Goal: Task Accomplishment & Management: Use online tool/utility

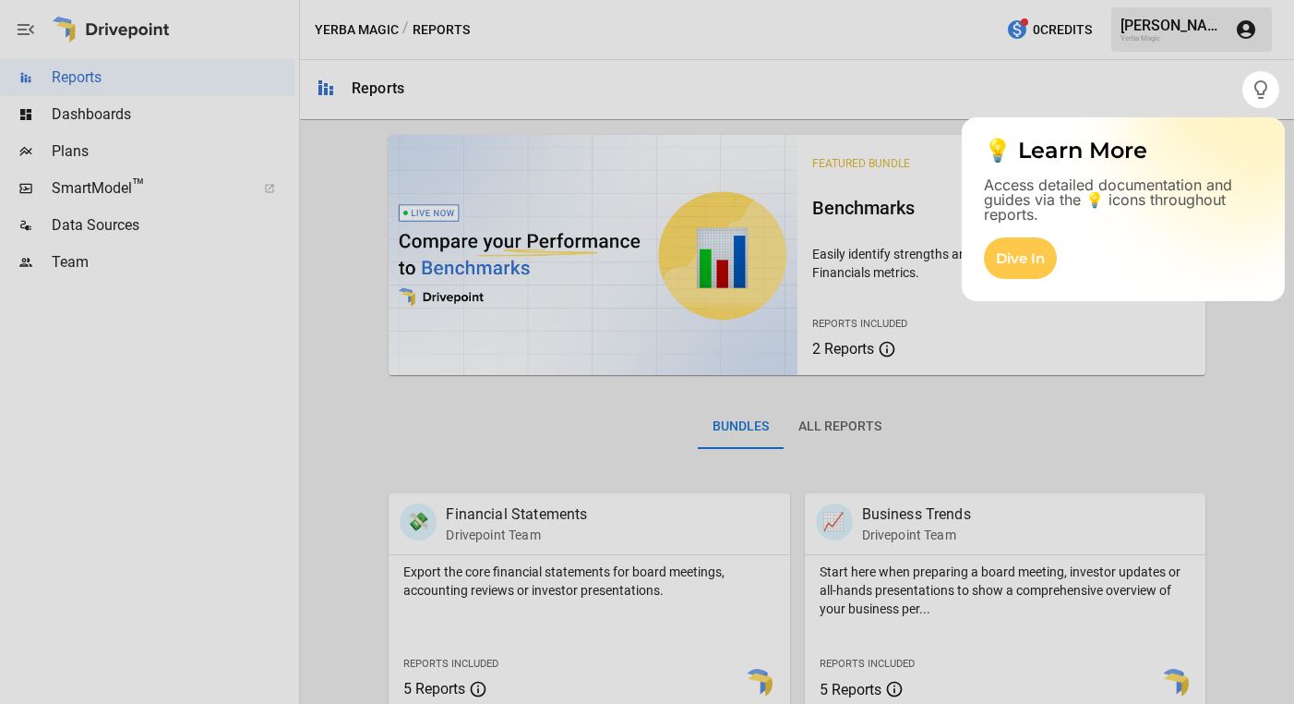
click at [351, 270] on div at bounding box center [647, 405] width 1294 height 595
click at [103, 229] on div at bounding box center [647, 405] width 1294 height 595
click at [29, 226] on div at bounding box center [647, 405] width 1294 height 595
click at [85, 227] on div at bounding box center [647, 405] width 1294 height 595
click at [1204, 89] on div at bounding box center [621, 352] width 1243 height 704
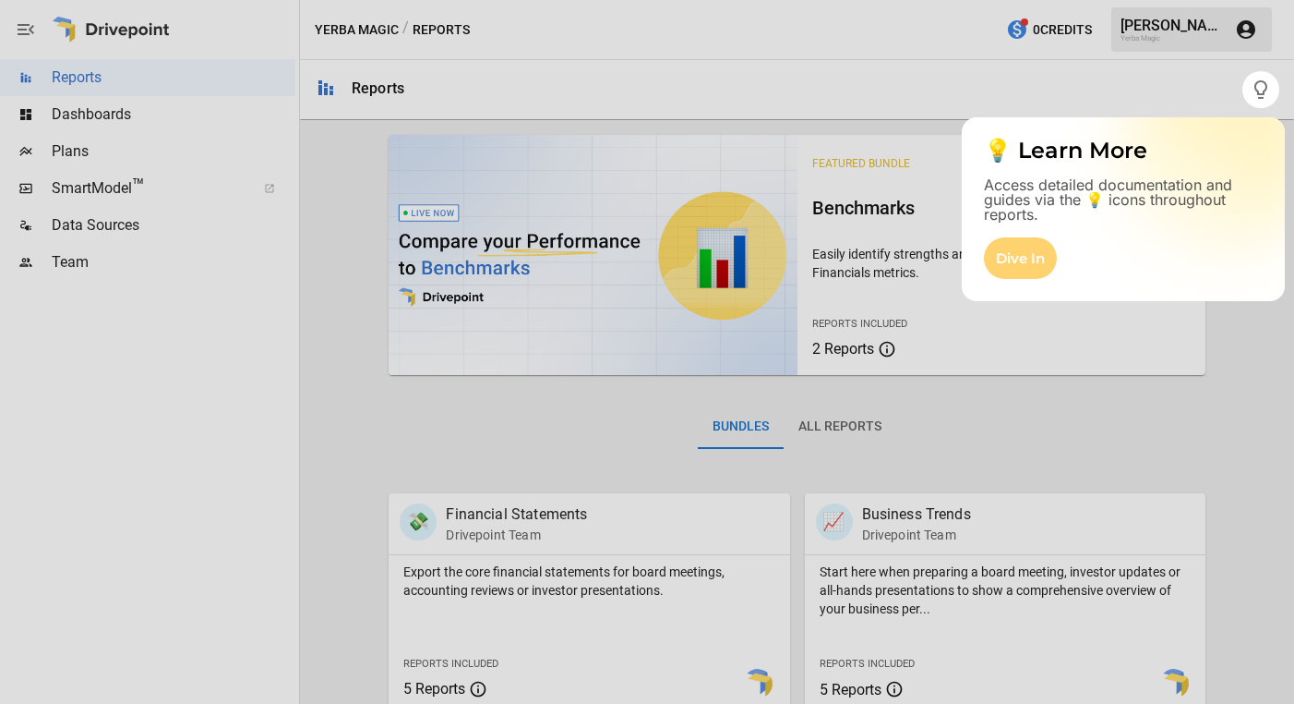
click at [1035, 258] on div "Dive In" at bounding box center [1020, 258] width 73 height 42
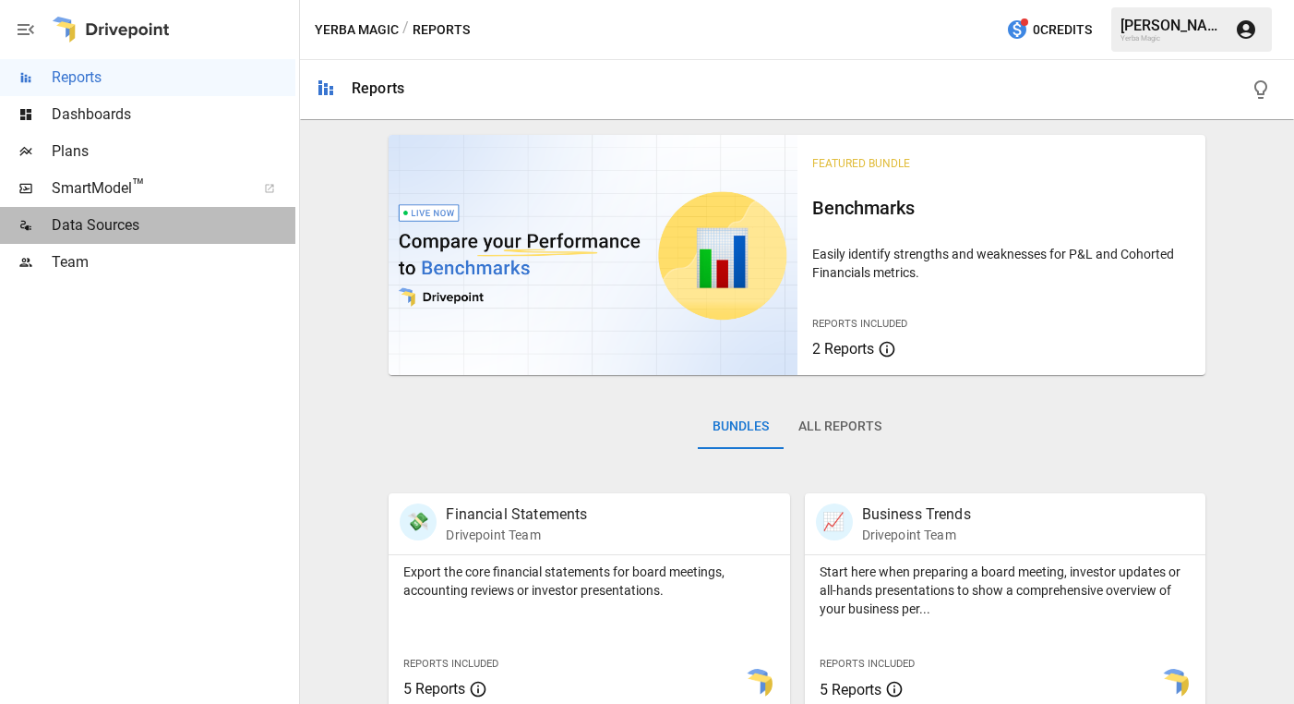
click at [136, 225] on span "Data Sources" at bounding box center [174, 225] width 244 height 22
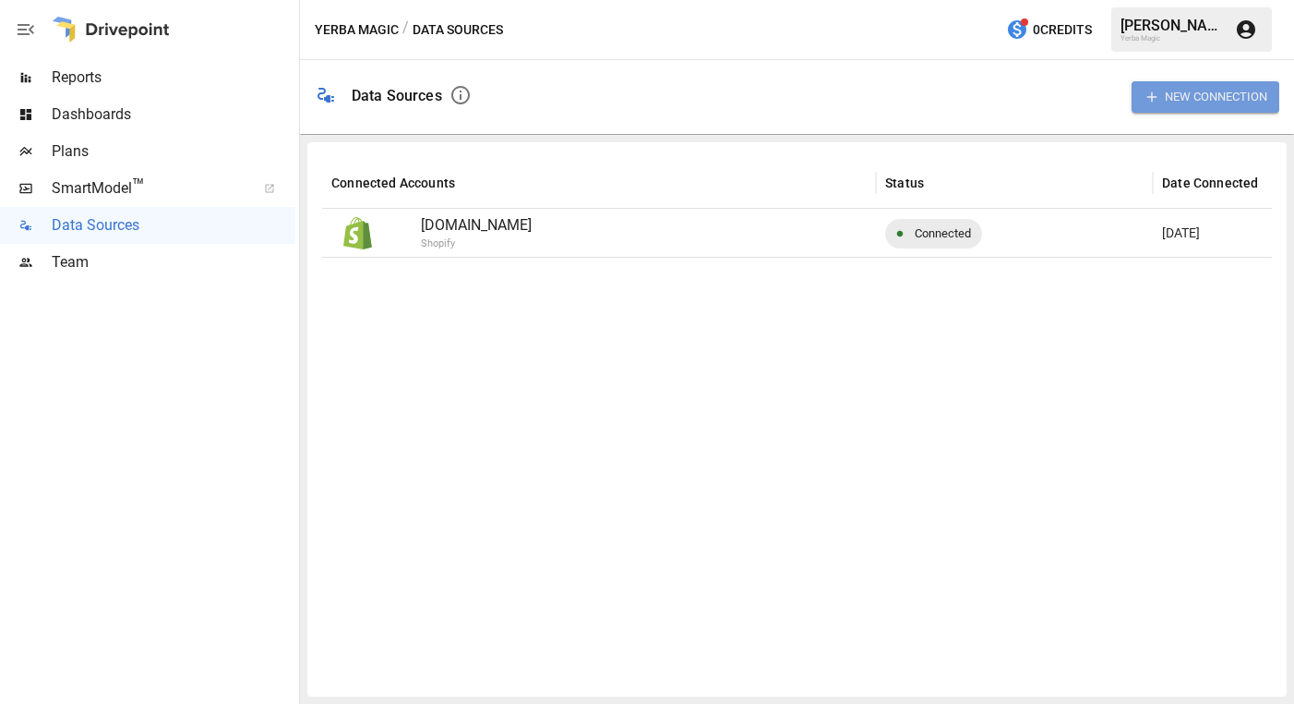
click at [1221, 95] on button "New Connection" at bounding box center [1206, 96] width 148 height 30
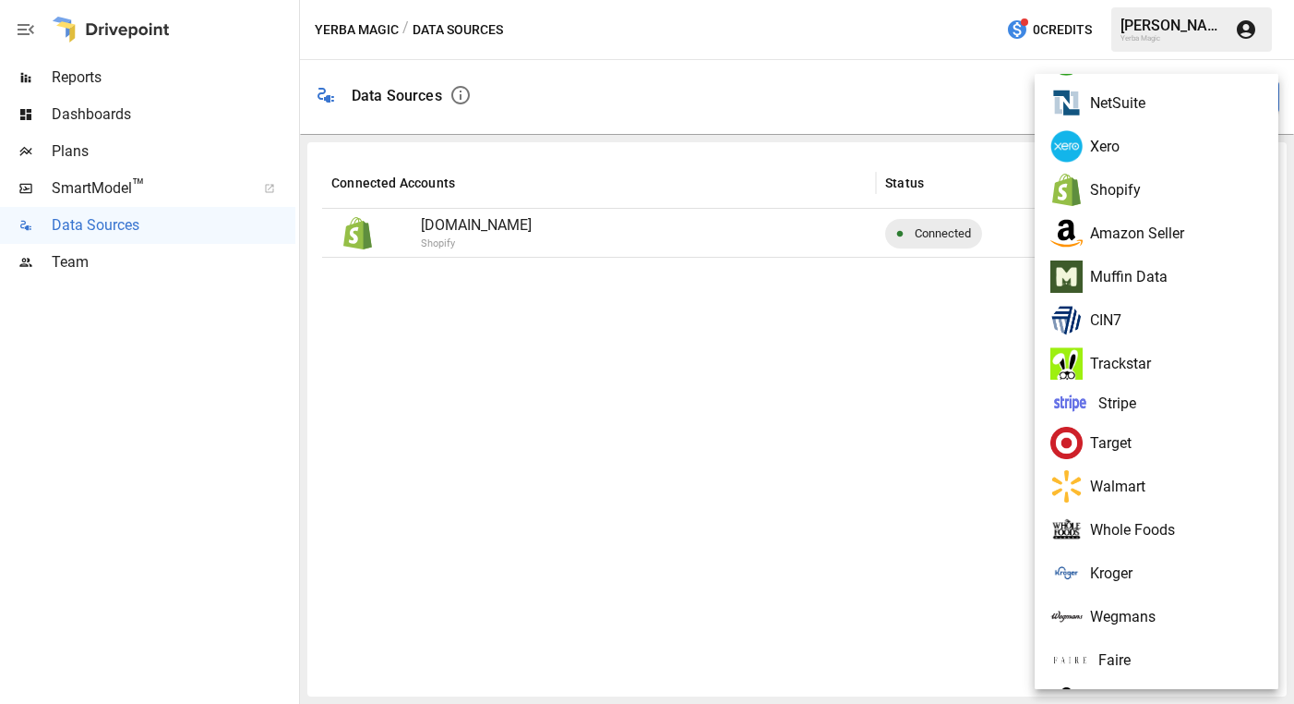
scroll to position [106, 7]
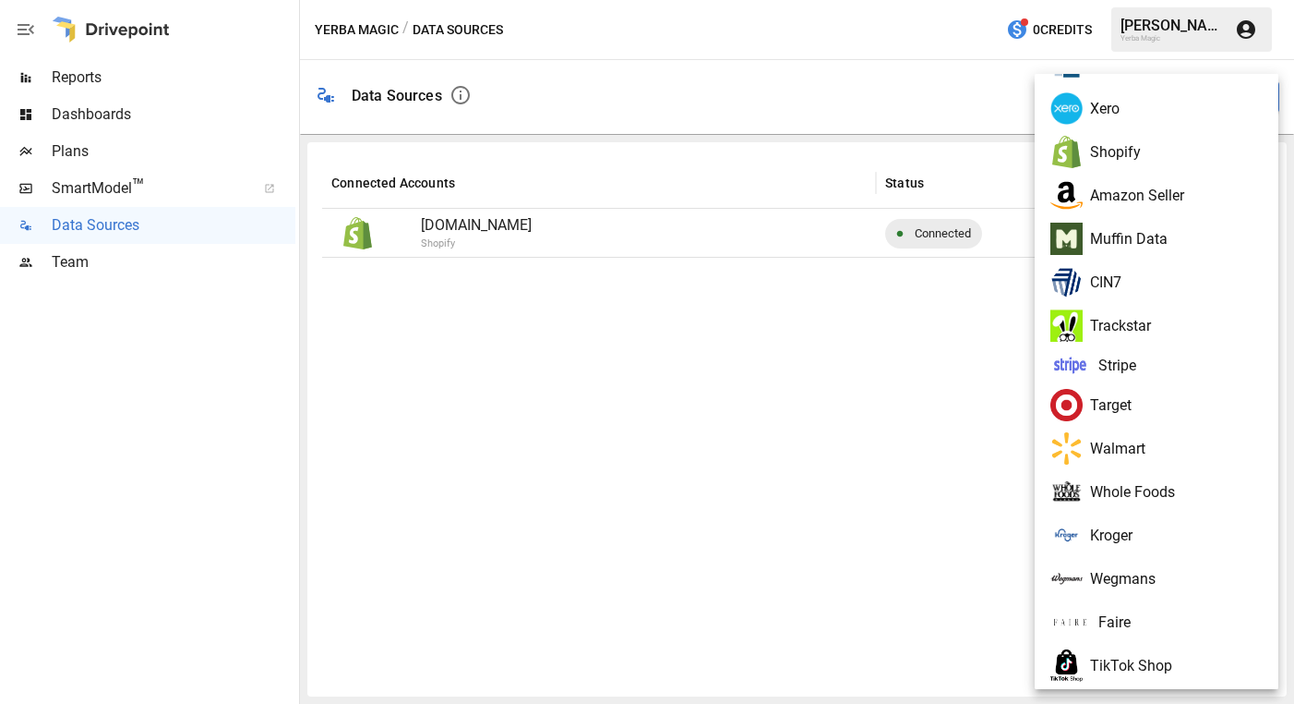
click at [1155, 199] on li "Amazon Seller" at bounding box center [1157, 195] width 244 height 43
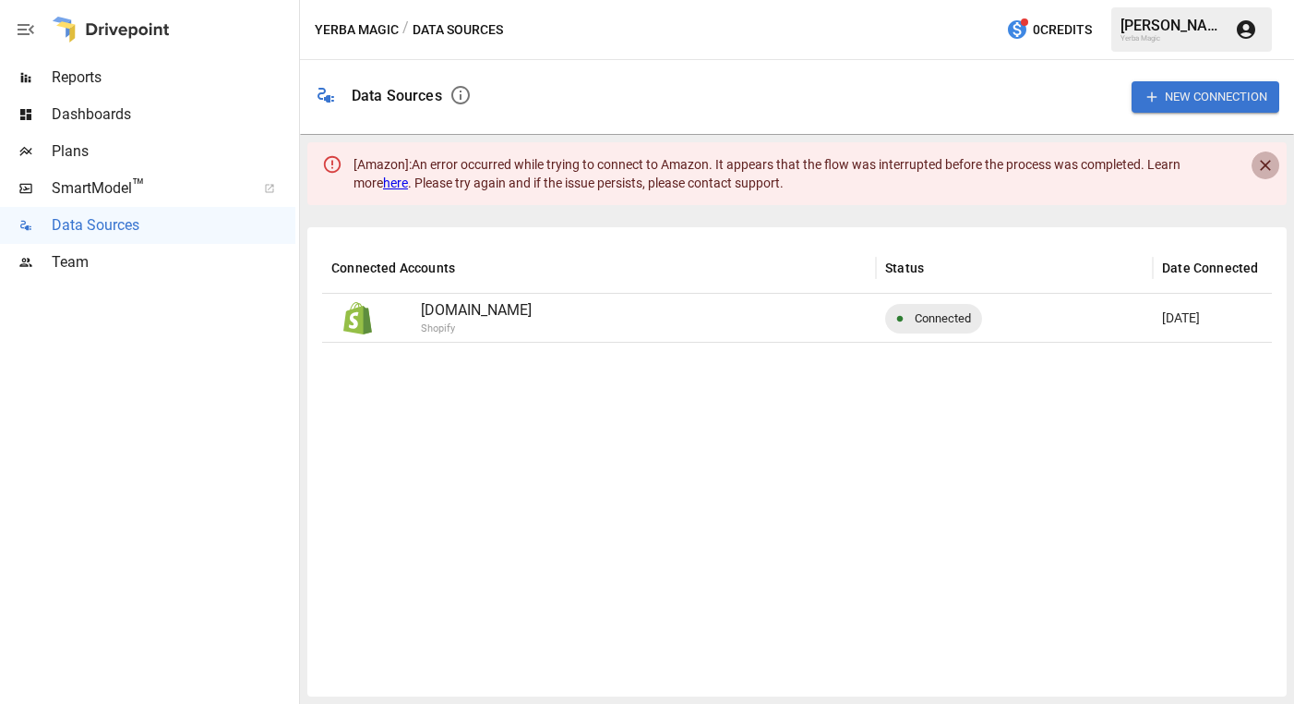
click at [1269, 170] on icon "Close" at bounding box center [1265, 165] width 11 height 11
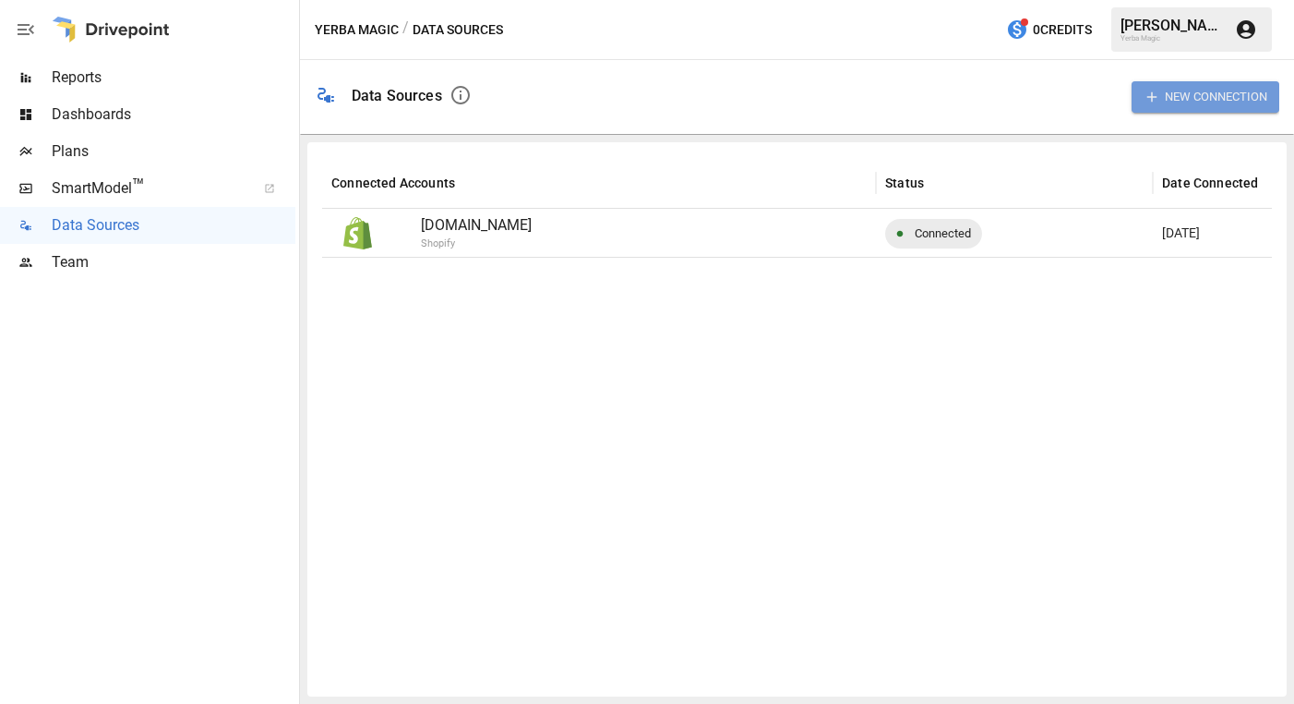
click at [1218, 102] on button "New Connection" at bounding box center [1206, 96] width 148 height 30
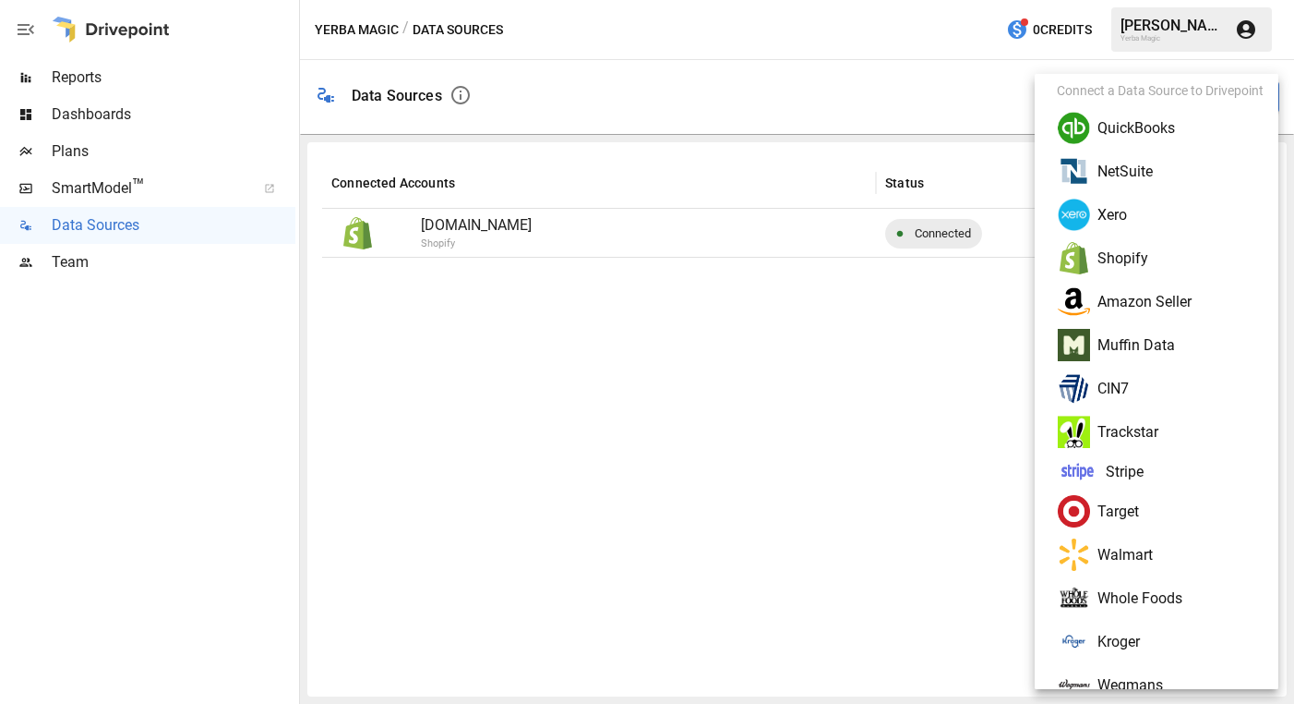
click at [1183, 313] on li "Amazon Seller" at bounding box center [1164, 301] width 244 height 43
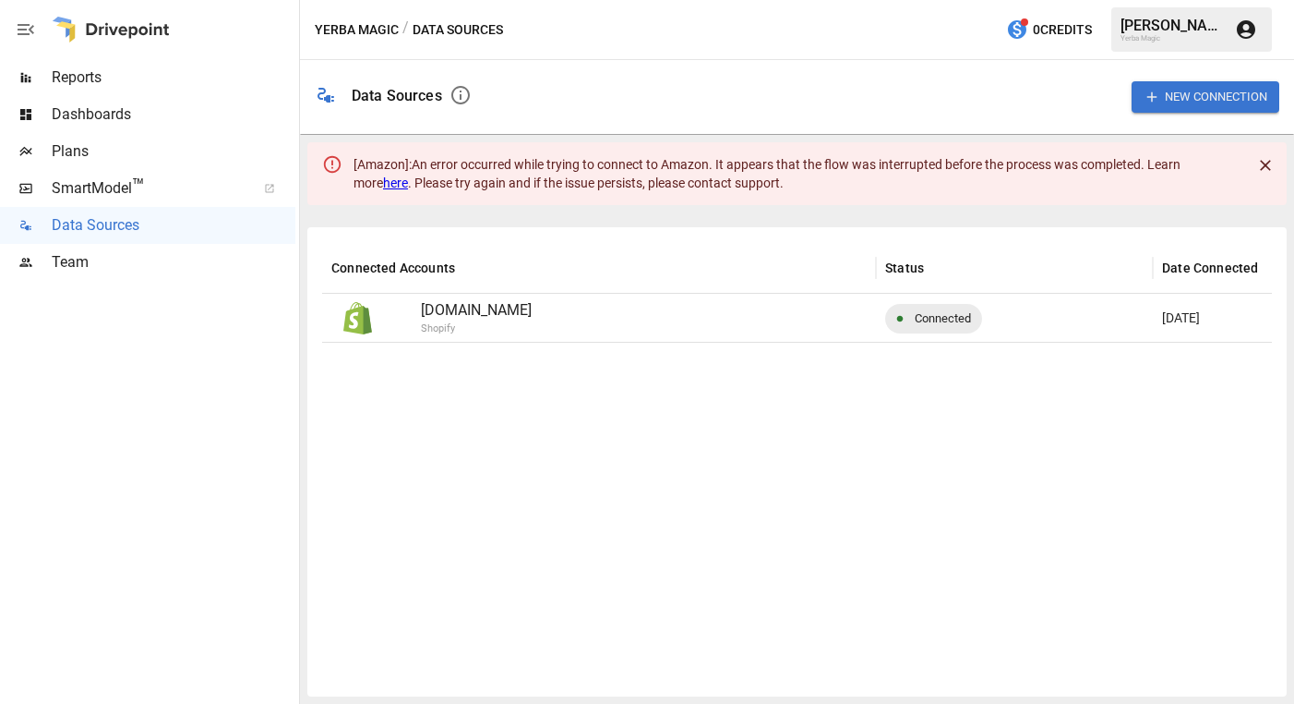
click at [383, 184] on link "here" at bounding box center [395, 182] width 25 height 15
click at [1162, 100] on button "New Connection" at bounding box center [1206, 96] width 148 height 30
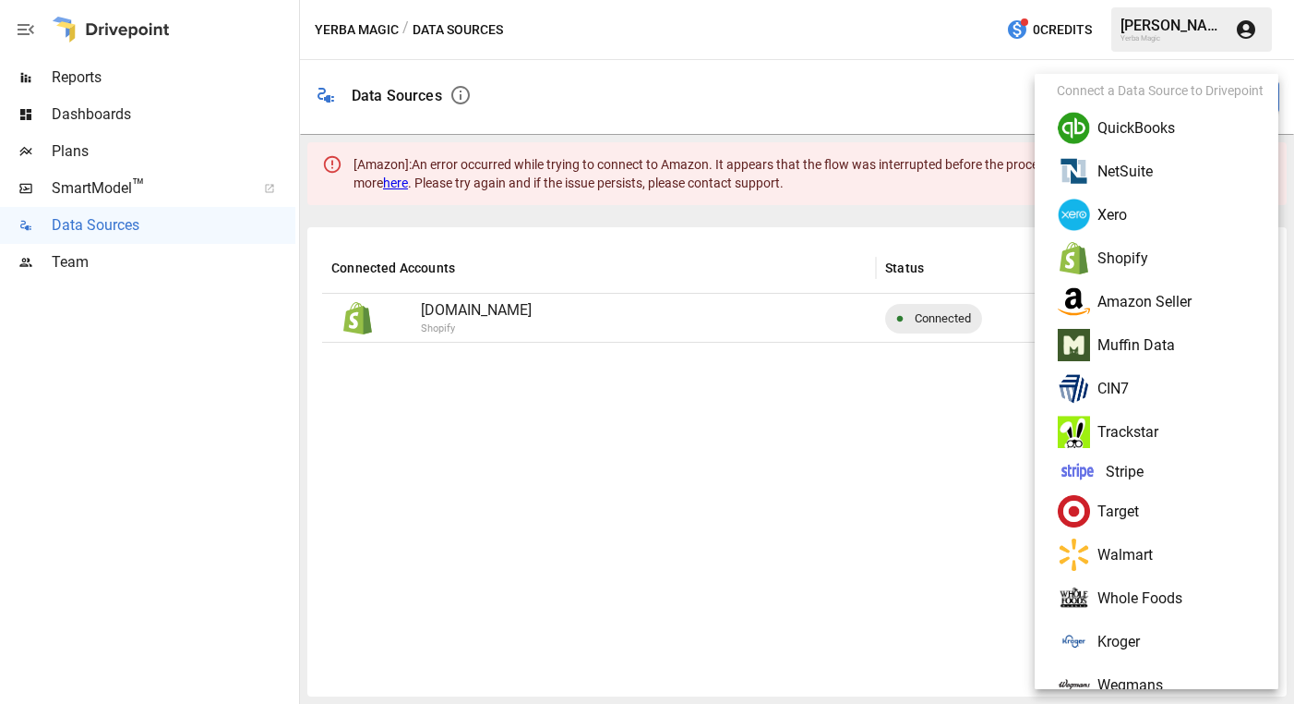
scroll to position [2, 0]
click at [1171, 308] on li "Amazon Seller" at bounding box center [1164, 299] width 244 height 43
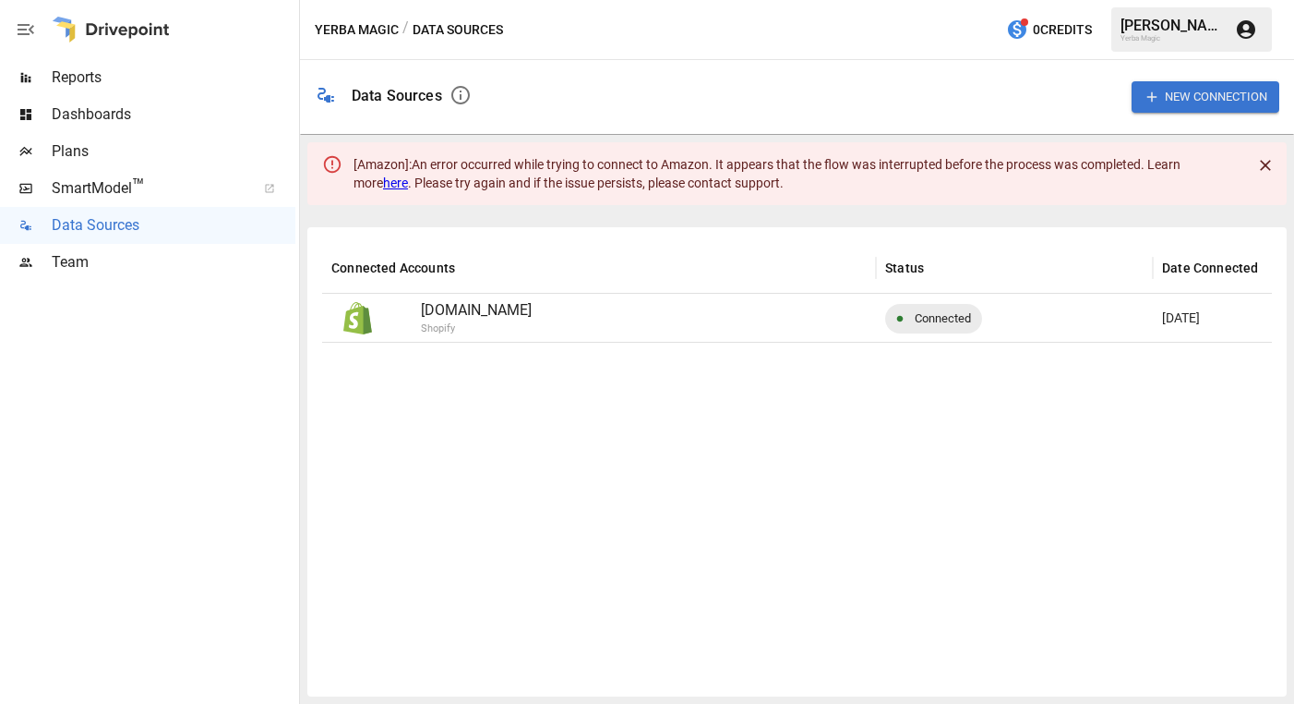
scroll to position [0, 0]
click at [909, 31] on div "Yerba Magic / Data Sources 0 Credits [PERSON_NAME] Yerba Magic" at bounding box center [797, 29] width 994 height 59
click at [119, 34] on div at bounding box center [111, 29] width 118 height 59
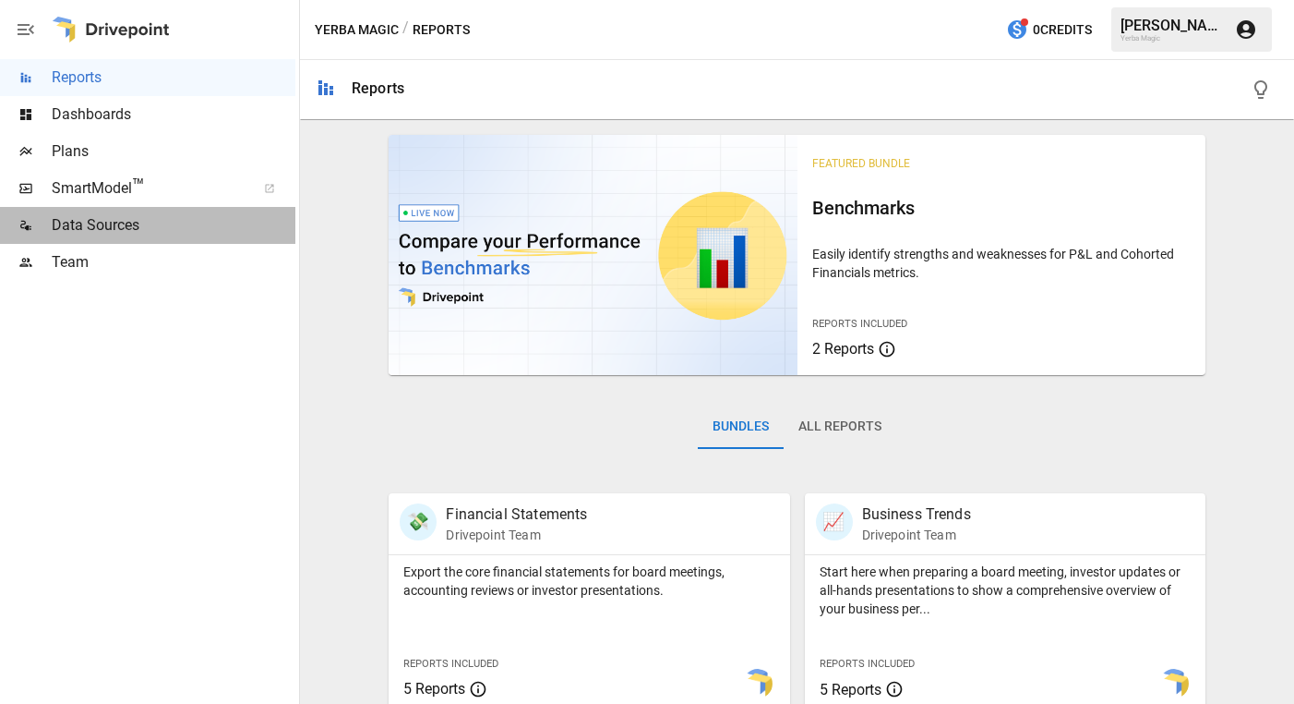
click at [138, 223] on span "Data Sources" at bounding box center [174, 225] width 244 height 22
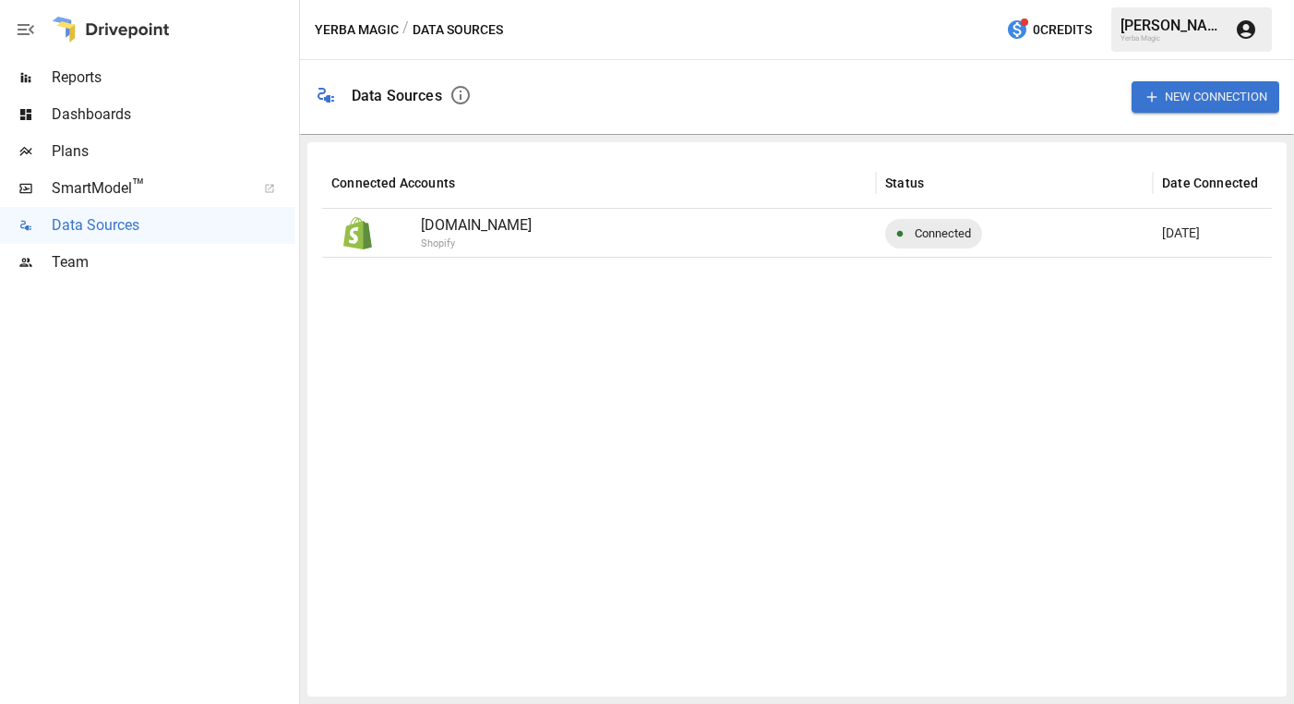
click at [1237, 108] on button "New Connection" at bounding box center [1206, 96] width 148 height 30
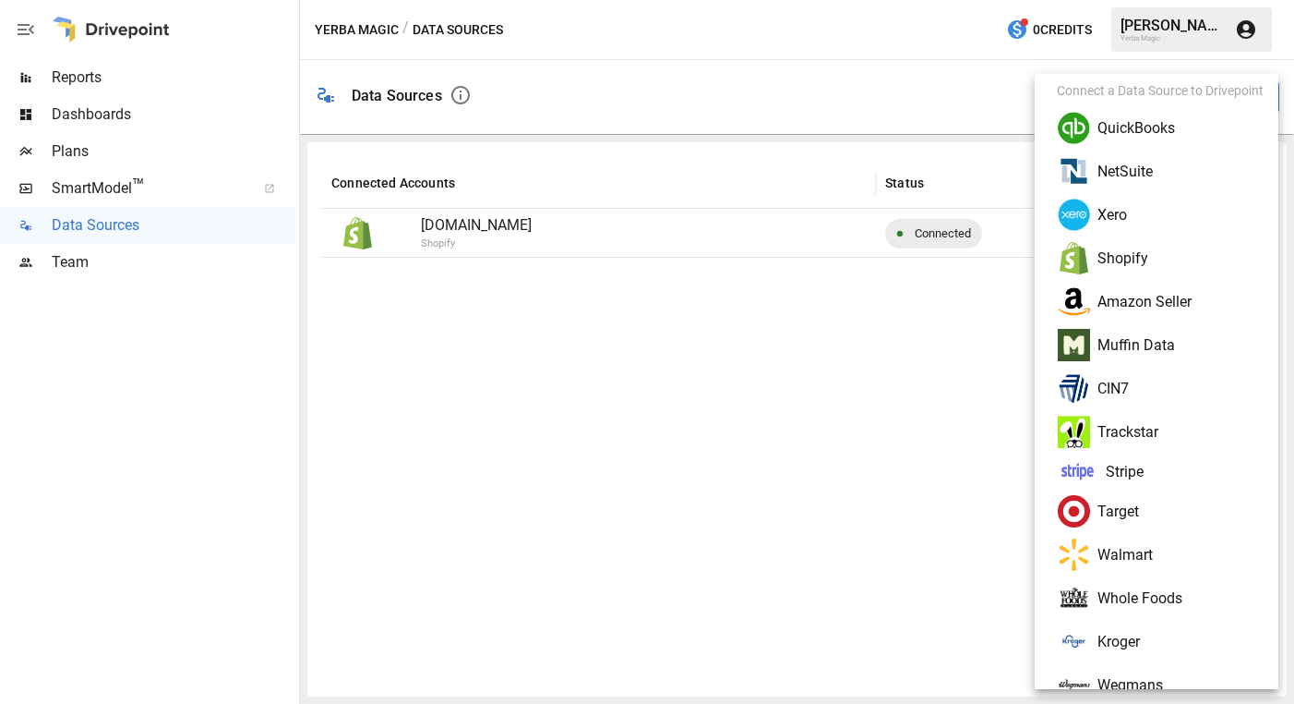
click at [1170, 305] on li "Amazon Seller" at bounding box center [1164, 301] width 244 height 43
